Goal: Information Seeking & Learning: Learn about a topic

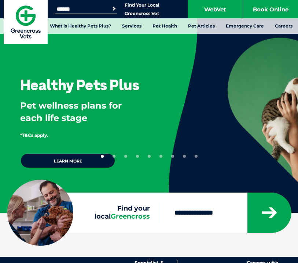
click at [84, 12] on input "Search for:" at bounding box center [86, 9] width 62 height 6
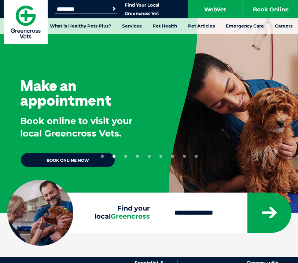
type input "*******"
click at [114, 9] on button "Search" at bounding box center [113, 8] width 7 height 7
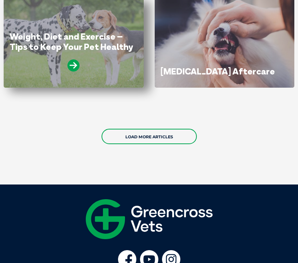
scroll to position [633, 0]
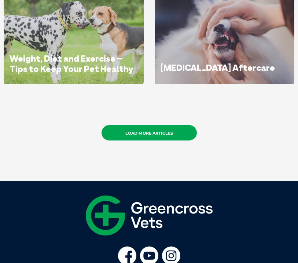
click at [132, 140] on link "Load More Articles" at bounding box center [148, 132] width 95 height 15
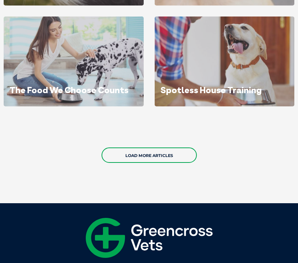
scroll to position [1256, 0]
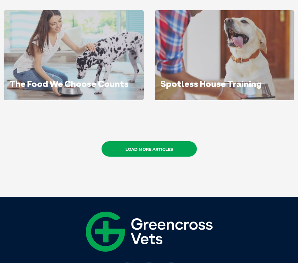
click at [129, 150] on link "Load More Articles" at bounding box center [148, 148] width 95 height 15
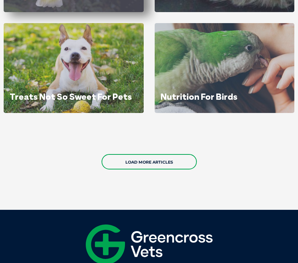
scroll to position [1883, 0]
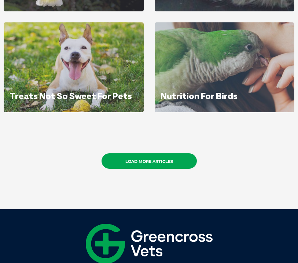
click at [129, 158] on link "Load More Articles" at bounding box center [148, 160] width 95 height 15
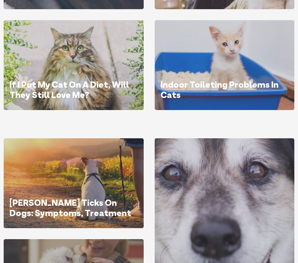
scroll to position [2206, 0]
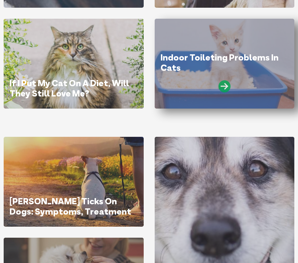
click at [221, 88] on icon at bounding box center [224, 86] width 12 height 12
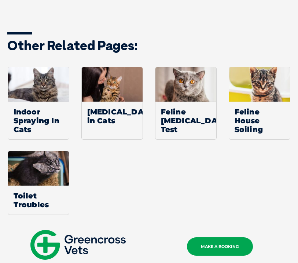
scroll to position [780, 0]
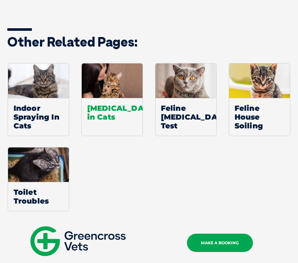
click at [107, 119] on span "[MEDICAL_DATA] in Cats" at bounding box center [112, 112] width 61 height 29
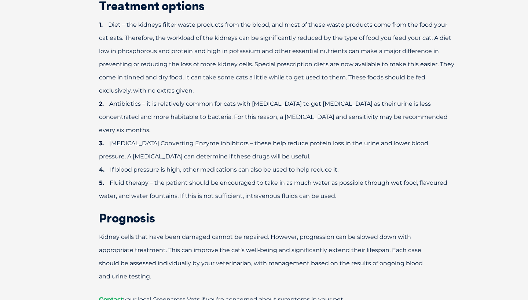
scroll to position [909, 0]
